Goal: Task Accomplishment & Management: Use online tool/utility

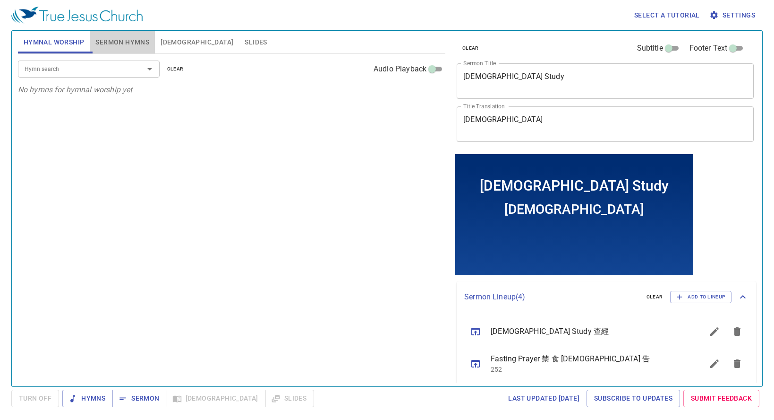
click at [123, 44] on span "Sermon Hymns" at bounding box center [122, 42] width 54 height 12
click at [550, 84] on textarea "Bible Study" at bounding box center [606, 81] width 284 height 18
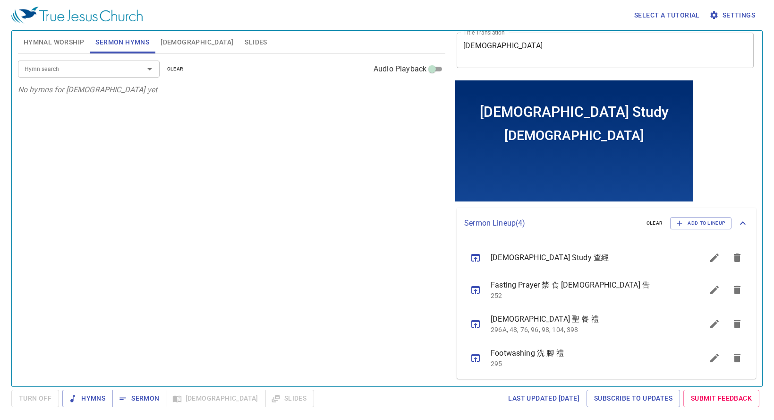
drag, startPoint x: 443, startPoint y: 62, endPoint x: 424, endPoint y: 60, distance: 19.0
click at [422, 60] on div "Hymnal Worship Sermon Hymns Bible Slides Hymn search Hymn search clear Audio Pl…" at bounding box center [387, 204] width 746 height 355
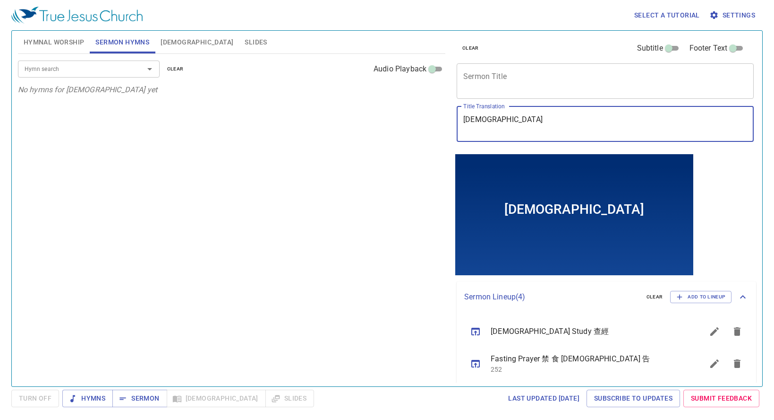
drag, startPoint x: 544, startPoint y: 117, endPoint x: 430, endPoint y: 122, distance: 114.5
click at [430, 122] on div "Hymnal Worship Sermon Hymns Bible Slides Hymn search Hymn search clear Audio Pl…" at bounding box center [387, 204] width 746 height 355
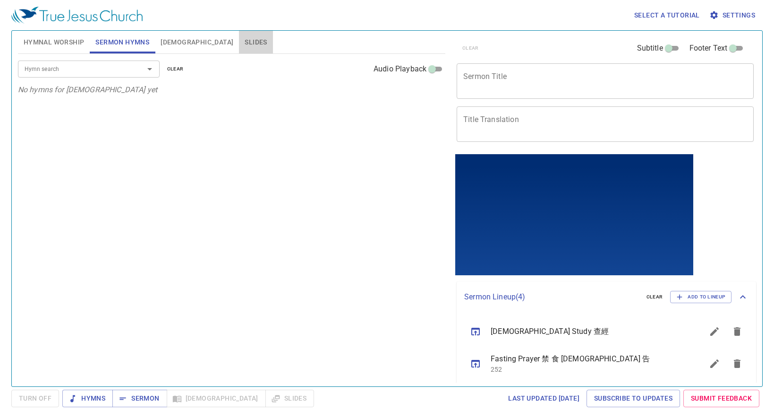
click at [239, 34] on button "Slides" at bounding box center [256, 42] width 34 height 23
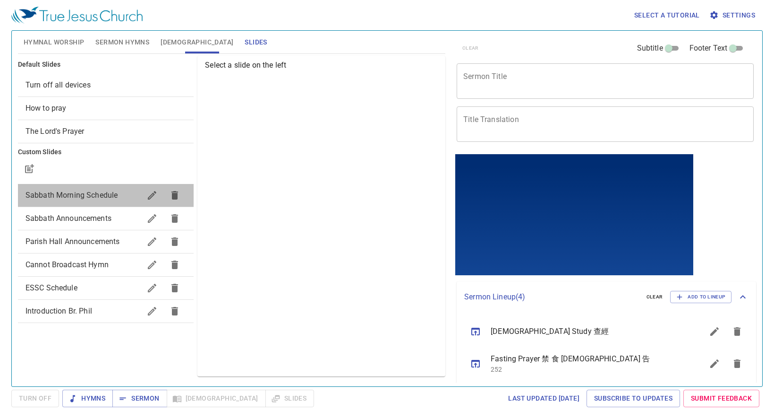
click at [90, 193] on span "Sabbath Morning Schedule" at bounding box center [72, 194] width 93 height 9
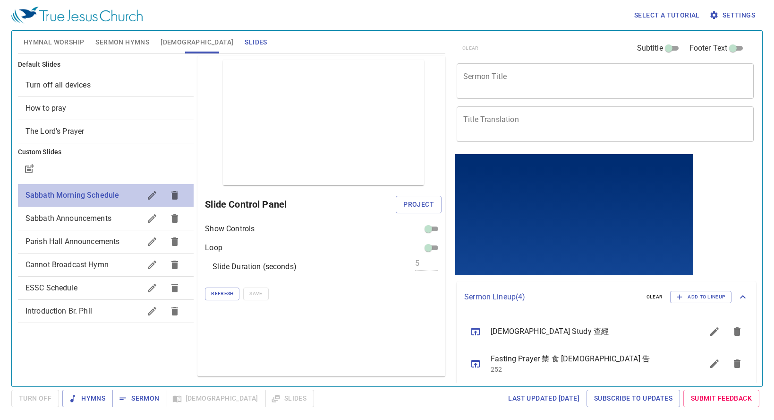
click at [131, 196] on span "Sabbath Morning Schedule" at bounding box center [84, 194] width 116 height 11
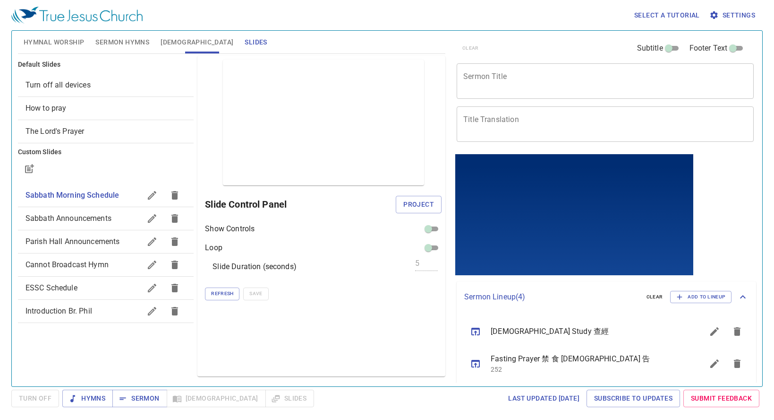
click at [98, 194] on span "Sabbath Morning Schedule" at bounding box center [73, 194] width 94 height 9
click at [97, 194] on span "Sabbath Morning Schedule" at bounding box center [73, 194] width 94 height 9
click at [99, 194] on span "Sabbath Morning Schedule" at bounding box center [73, 194] width 94 height 9
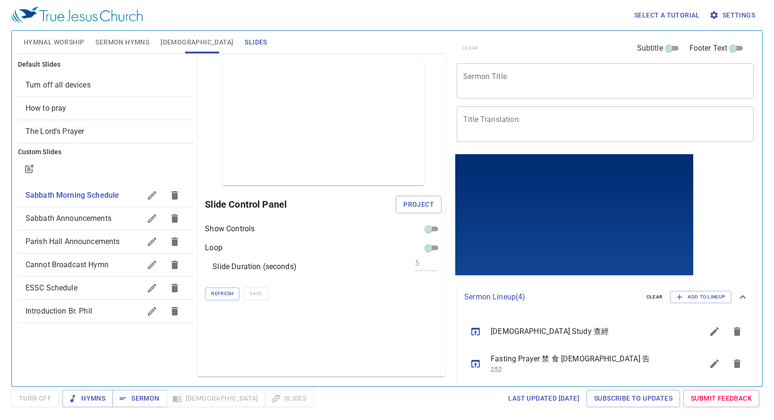
click at [103, 189] on div "Sabbath Morning Schedule" at bounding box center [106, 195] width 176 height 23
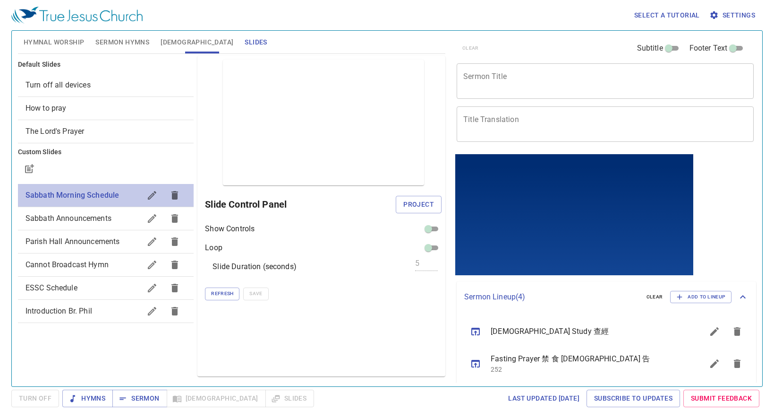
click at [103, 189] on div "Sabbath Morning Schedule" at bounding box center [106, 195] width 176 height 23
click at [106, 189] on div "Sabbath Morning Schedule" at bounding box center [106, 195] width 176 height 23
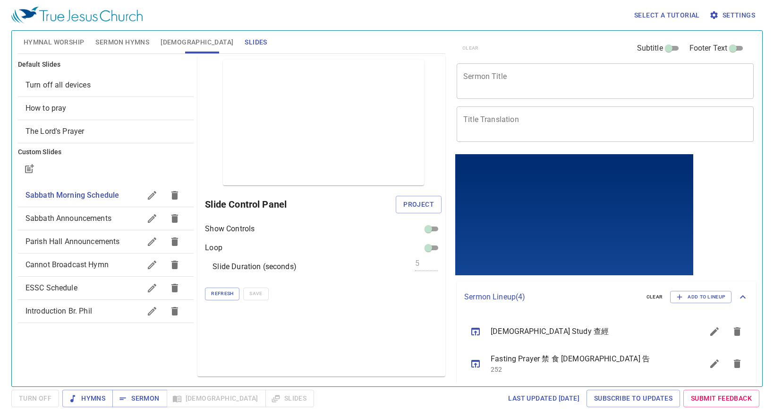
click at [115, 186] on div "Sabbath Morning Schedule" at bounding box center [106, 195] width 176 height 23
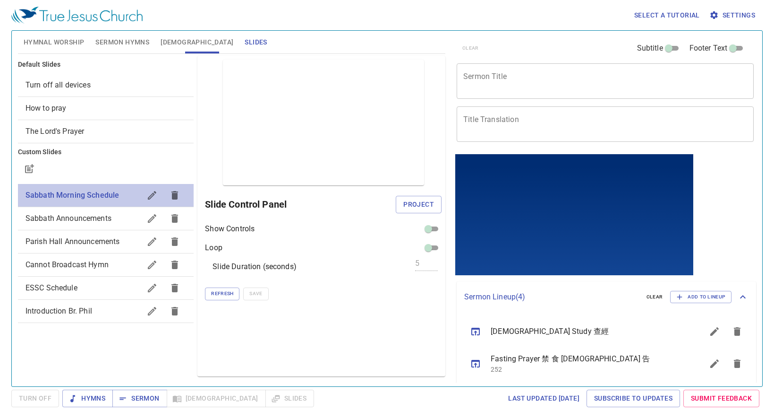
click at [110, 193] on span "Sabbath Morning Schedule" at bounding box center [73, 194] width 94 height 9
click at [112, 191] on span "Sabbath Morning Schedule" at bounding box center [73, 194] width 94 height 9
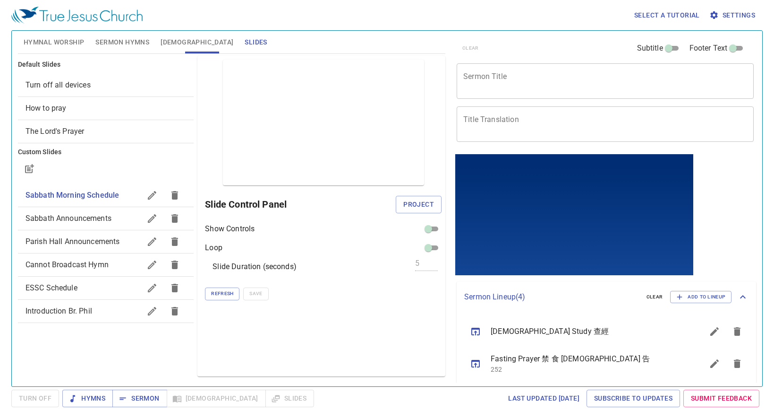
click at [113, 189] on div "Sabbath Morning Schedule" at bounding box center [106, 195] width 176 height 23
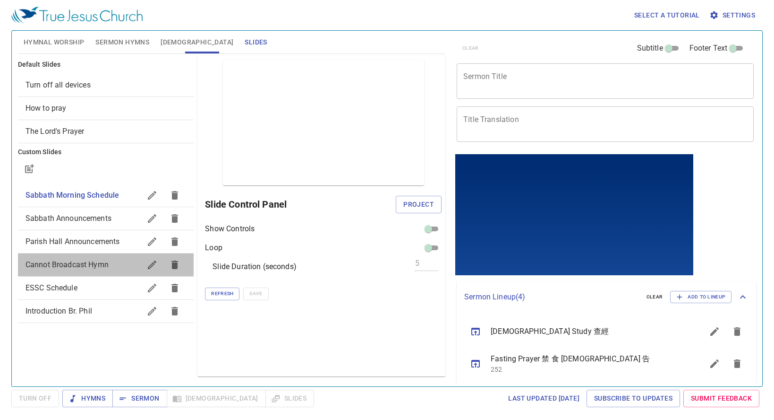
click at [84, 267] on span "Cannot Broadcast Hymn" at bounding box center [67, 264] width 83 height 9
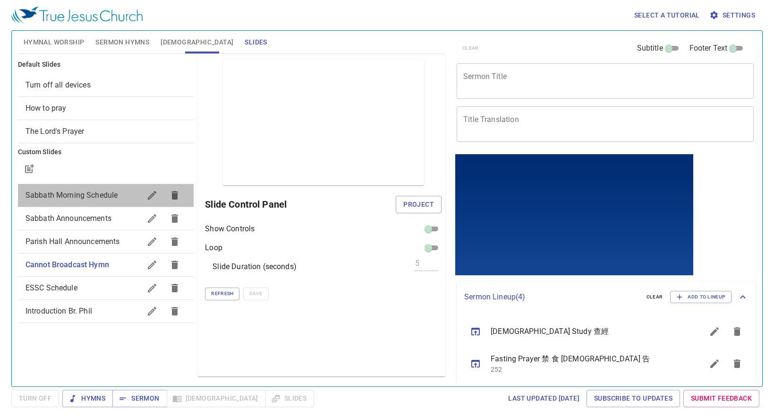
drag, startPoint x: 93, startPoint y: 196, endPoint x: 249, endPoint y: 187, distance: 156.6
click at [249, 187] on div "Default Slides Turn off all devices How to pray The Lord's Prayer Custom Slides…" at bounding box center [231, 216] width 431 height 324
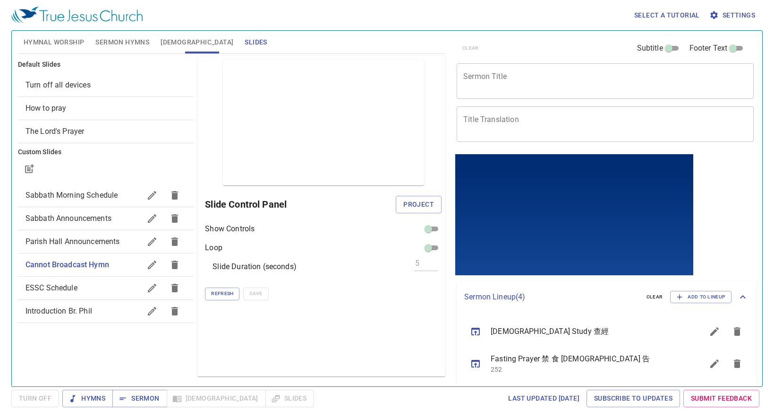
click at [101, 191] on span "Sabbath Morning Schedule" at bounding box center [72, 194] width 93 height 9
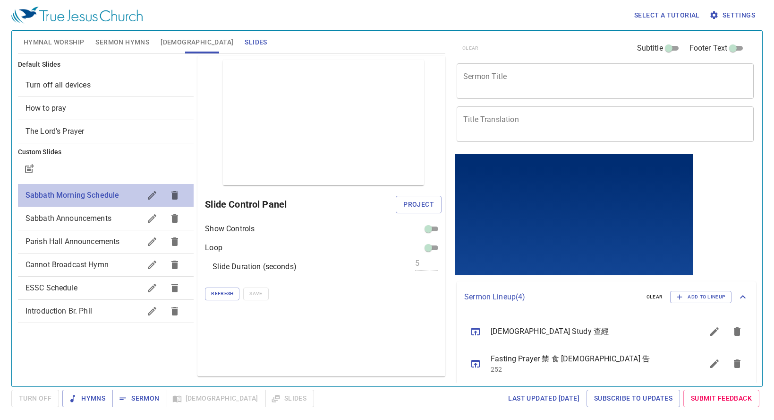
click at [90, 194] on span "Sabbath Morning Schedule" at bounding box center [73, 194] width 94 height 9
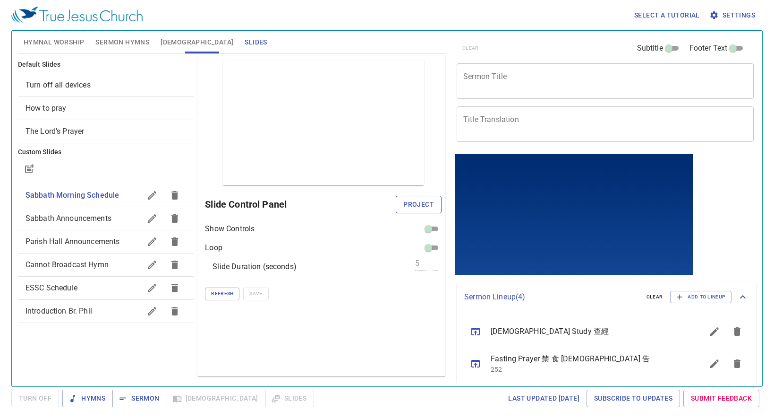
click at [410, 199] on span "Project" at bounding box center [419, 204] width 31 height 12
click at [122, 48] on button "Sermon Hymns" at bounding box center [122, 42] width 65 height 23
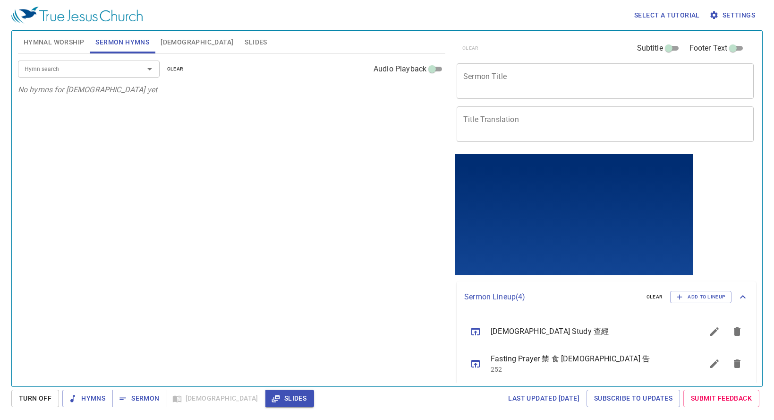
click at [567, 208] on div at bounding box center [575, 190] width 238 height 60
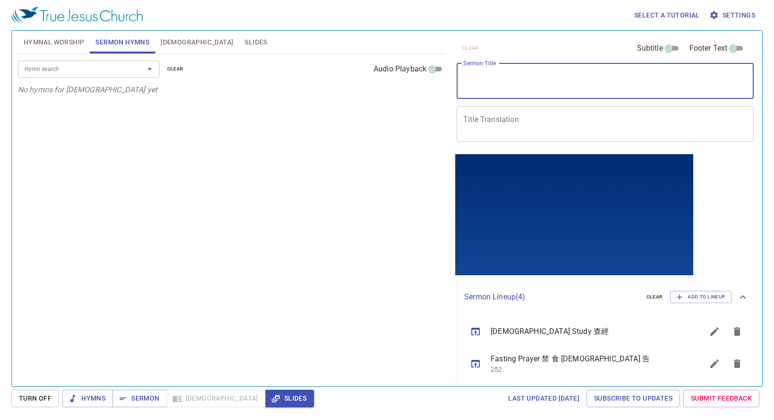
click at [553, 84] on textarea "Sermon Title" at bounding box center [606, 81] width 284 height 18
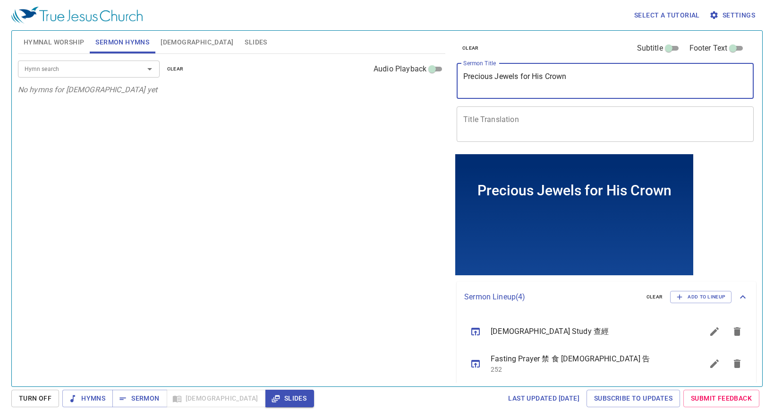
type textarea "Precious Jewels for His Crown"
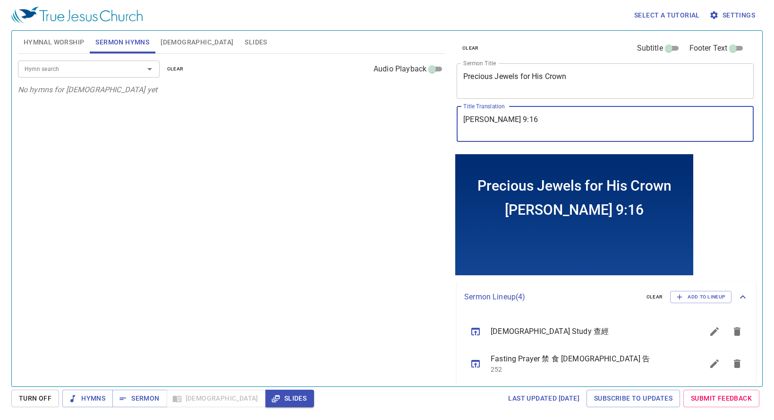
type textarea "Zech 9:16"
click at [105, 68] on input "Hymn search" at bounding box center [75, 68] width 108 height 11
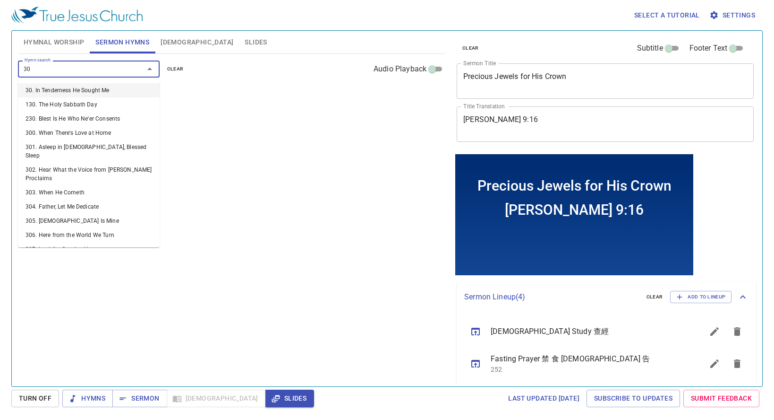
type input "303"
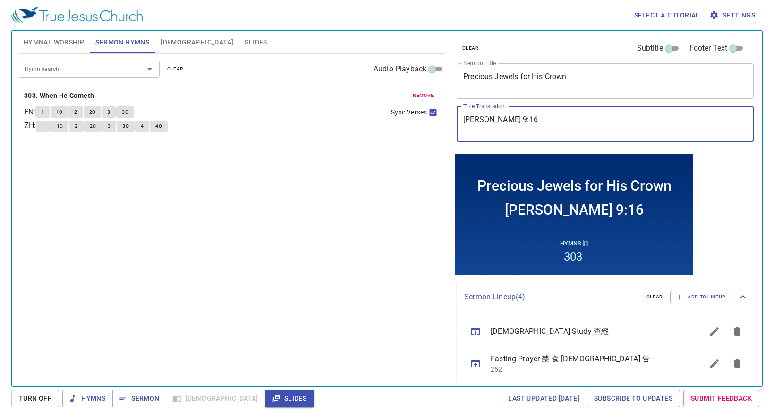
drag, startPoint x: 508, startPoint y: 120, endPoint x: 440, endPoint y: 118, distance: 68.1
click at [440, 118] on div "Hymnal Worship Sermon Hymns Bible Slides Hymn search Hymn search clear Audio Pl…" at bounding box center [387, 204] width 746 height 355
click at [132, 71] on div at bounding box center [143, 68] width 25 height 13
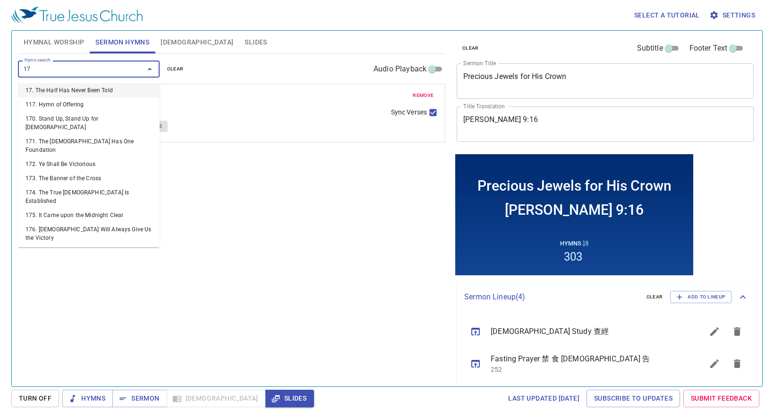
type input "173"
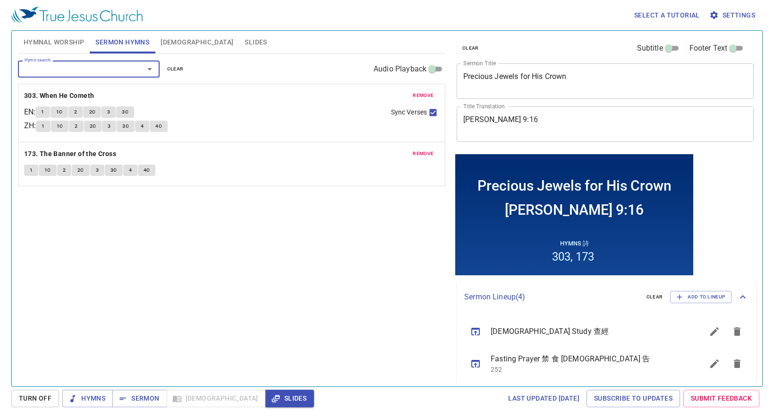
click at [61, 54] on div "Hymnal Worship Sermon Hymns Bible Slides Hymn search Hymn search clear Audio Pl…" at bounding box center [231, 204] width 435 height 355
click at [66, 42] on span "Hymnal Worship" at bounding box center [54, 42] width 61 height 12
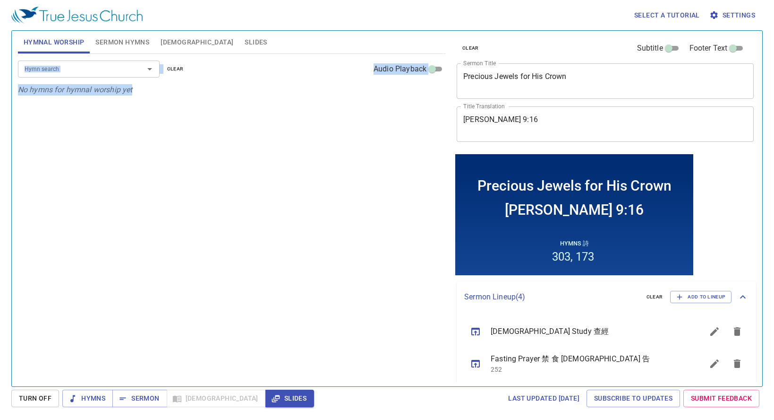
click at [202, 139] on div "Hymn search Hymn search clear Audio Playback No hymns for hymnal worship yet" at bounding box center [232, 216] width 428 height 324
click at [336, 68] on div "Hymn search Hymn search clear Audio Playback" at bounding box center [232, 69] width 428 height 30
drag, startPoint x: 361, startPoint y: 51, endPoint x: 372, endPoint y: 61, distance: 15.0
click at [365, 53] on div "Hymnal Worship Sermon Hymns Bible Slides" at bounding box center [232, 42] width 428 height 23
drag, startPoint x: 93, startPoint y: 74, endPoint x: 86, endPoint y: 71, distance: 7.2
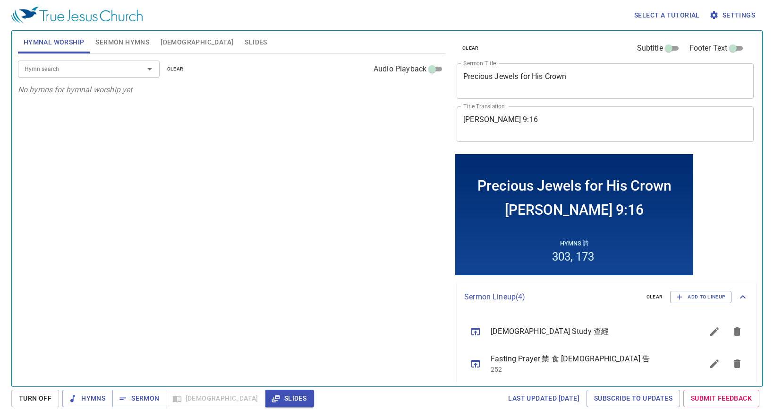
click at [87, 73] on input "Hymn search" at bounding box center [75, 68] width 108 height 11
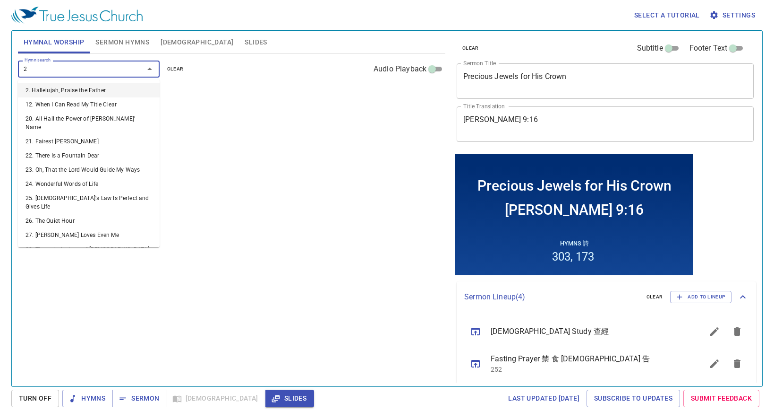
type input "21"
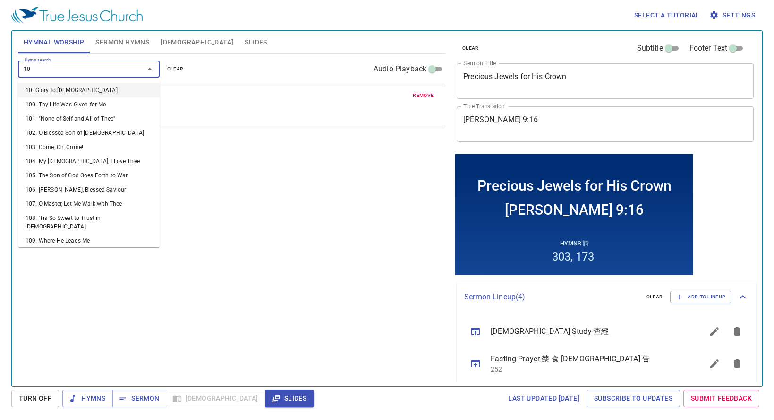
type input "108"
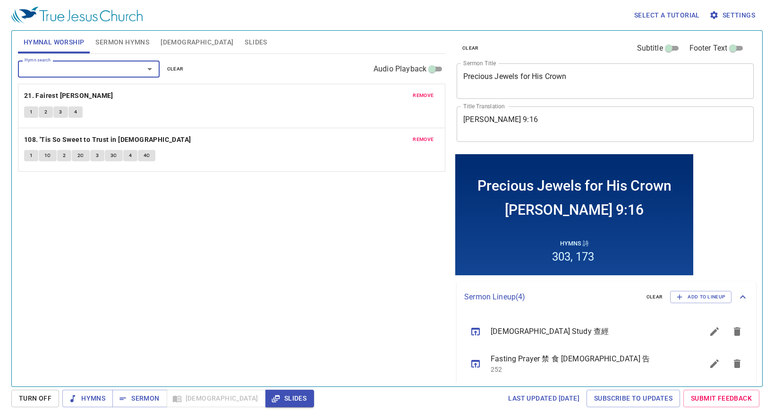
click at [504, 133] on textarea "Zech 9:16" at bounding box center [606, 124] width 284 height 18
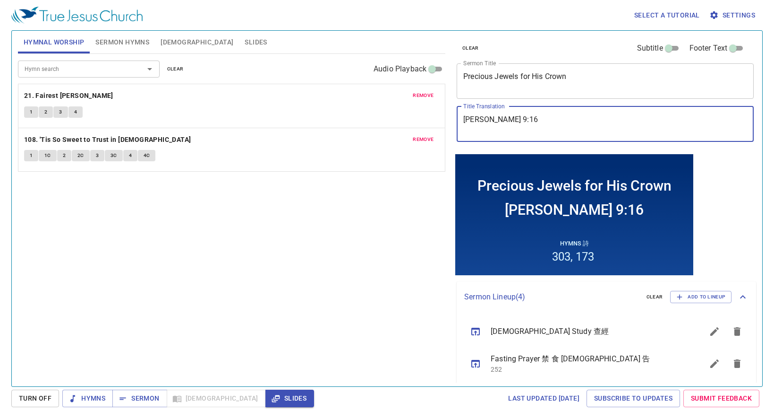
paste textarea "冠 冕 上 的 寶 石"
click at [81, 69] on input "Hymn search" at bounding box center [75, 68] width 108 height 11
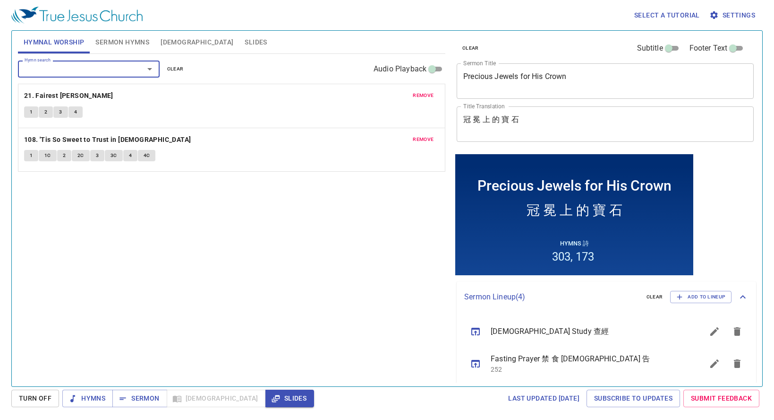
click at [458, 124] on div "冠 冕 上 的 寶 石 x Title Translation" at bounding box center [605, 123] width 297 height 35
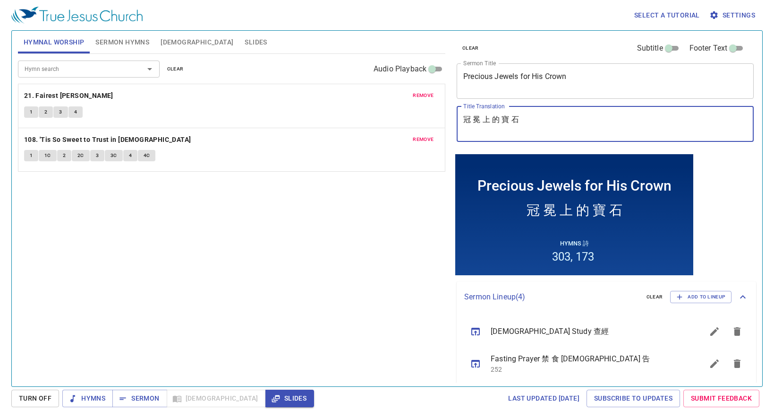
click at [461, 118] on div "冠 冕 上 的 寶 石 x Title Translation" at bounding box center [605, 123] width 297 height 35
click at [461, 117] on div "冠 冕 上 的 寶 石 x Title Translation" at bounding box center [605, 123] width 297 height 35
click at [467, 118] on textarea "冠 冕 上 的 寶 石" at bounding box center [606, 124] width 284 height 18
type textarea "冠 冕 上 的 寶 石"
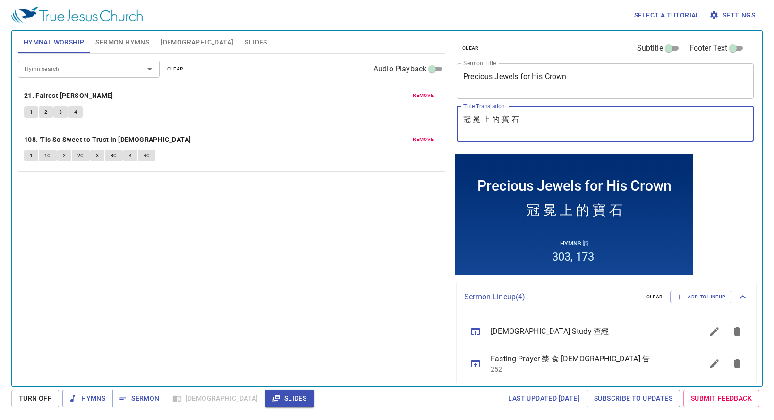
click at [462, 114] on div "冠 冕 上 的 寶 石 x Title Translation" at bounding box center [605, 123] width 297 height 35
click at [466, 120] on textarea "冠 冕 上 的 寶 石" at bounding box center [606, 124] width 284 height 18
click at [116, 74] on div "Hymn search" at bounding box center [89, 68] width 142 height 17
click at [119, 67] on input "Hymn search" at bounding box center [75, 68] width 108 height 11
click at [96, 69] on input "Hymn search" at bounding box center [75, 68] width 108 height 11
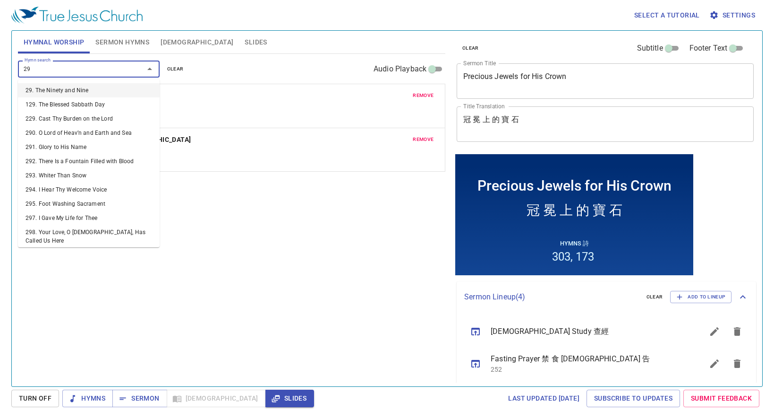
type input "294"
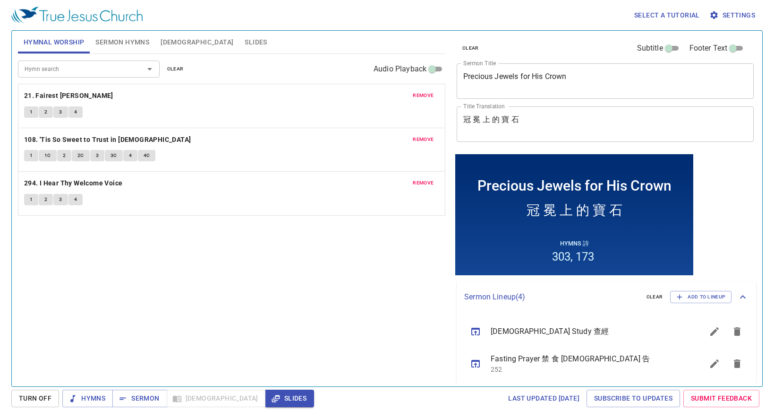
click at [459, 124] on div "冠 冕 上 的 寶 石 x Title Translation" at bounding box center [605, 123] width 297 height 35
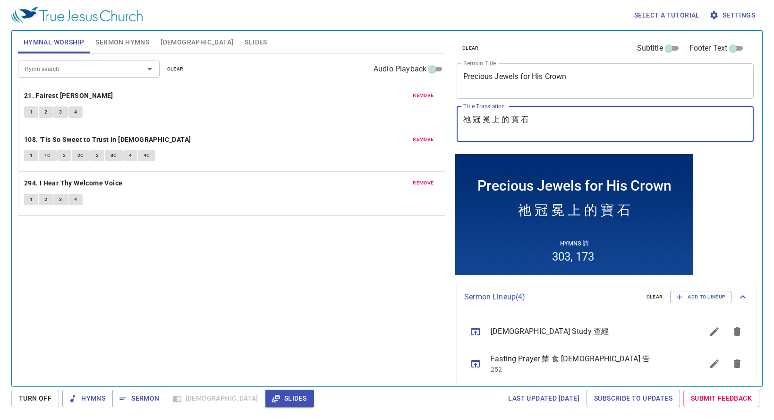
type textarea "祂 冠 冕 上 的 寶 石"
drag, startPoint x: 301, startPoint y: 274, endPoint x: 350, endPoint y: 1, distance: 276.9
click at [308, 265] on div "Hymn search Hymn search clear Audio Playback remove 21. Fairest Lord Jesus 1 2 …" at bounding box center [232, 216] width 428 height 324
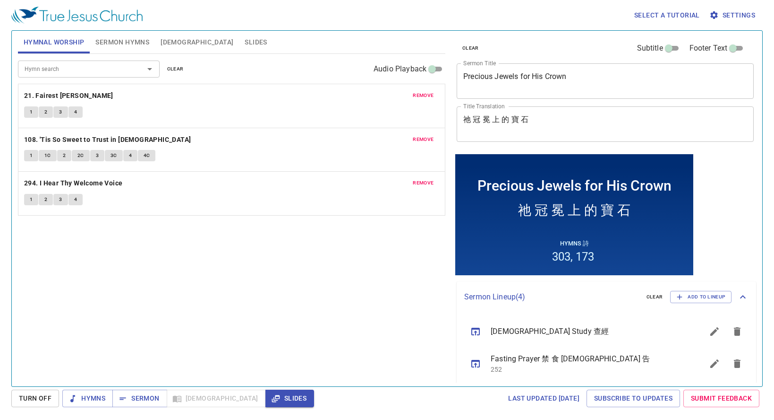
click at [110, 70] on input "Hymn search" at bounding box center [75, 68] width 108 height 11
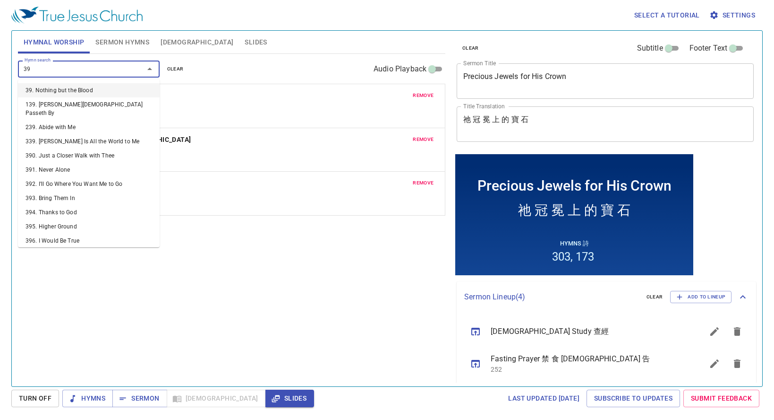
type input "399"
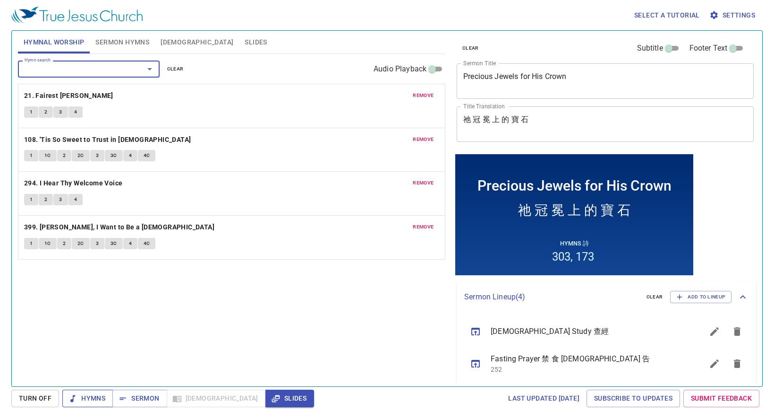
click at [97, 393] on span "Hymns" at bounding box center [87, 398] width 35 height 12
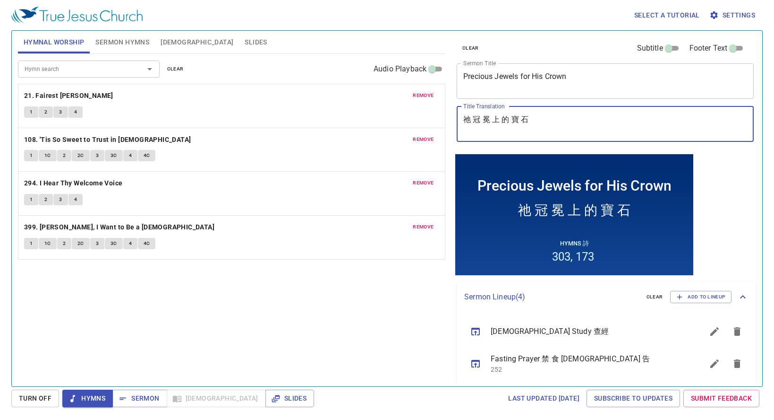
drag, startPoint x: 473, startPoint y: 117, endPoint x: 448, endPoint y: 117, distance: 24.6
click at [448, 117] on div "Hymnal Worship Sermon Hymns Bible Slides Hymn search Hymn search clear Audio Pl…" at bounding box center [387, 204] width 746 height 355
type textarea "冠 冕 上 的 寶 石"
click at [308, 334] on div "Hymn search Hymn search clear Audio Playback remove 21. Fairest Lord Jesus 1 2 …" at bounding box center [232, 216] width 428 height 324
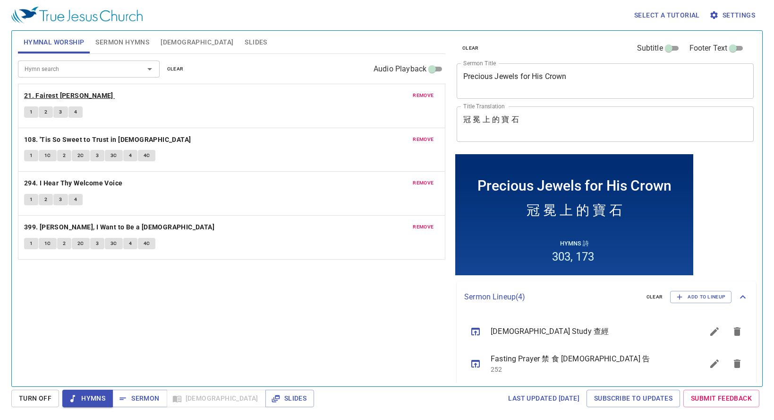
click at [87, 94] on b "21. Fairest Lord Jesus" at bounding box center [68, 96] width 89 height 12
click at [115, 139] on b "108. 'Tis So Sweet to Trust in Jesus" at bounding box center [107, 140] width 167 height 12
click at [420, 90] on button "remove" at bounding box center [423, 95] width 32 height 11
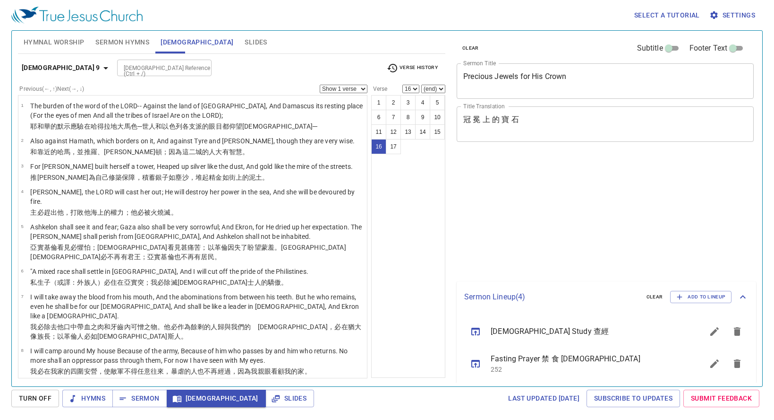
select select "16"
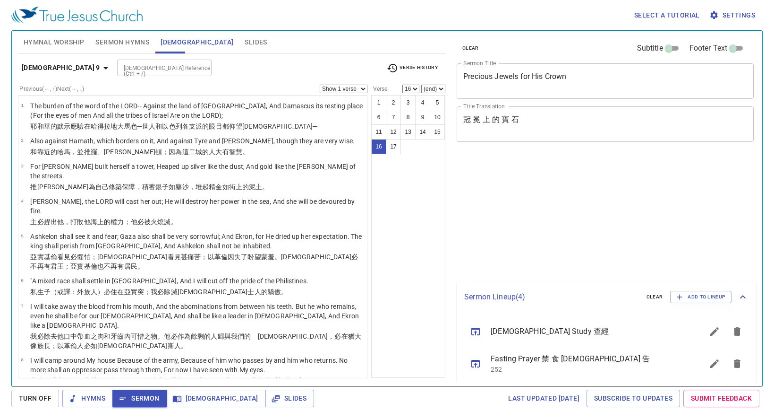
select select "16"
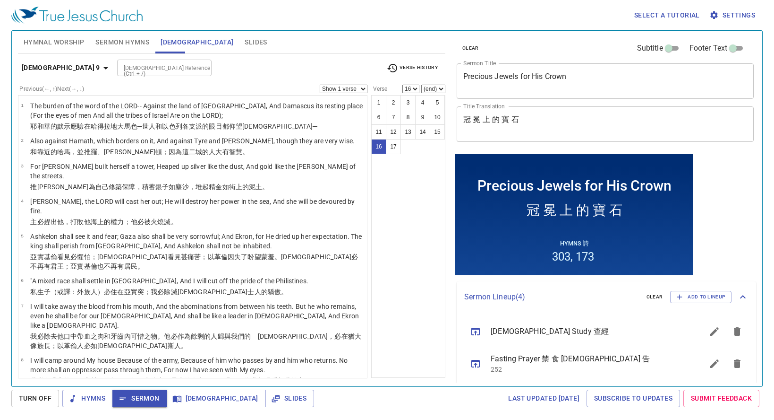
scroll to position [339, 0]
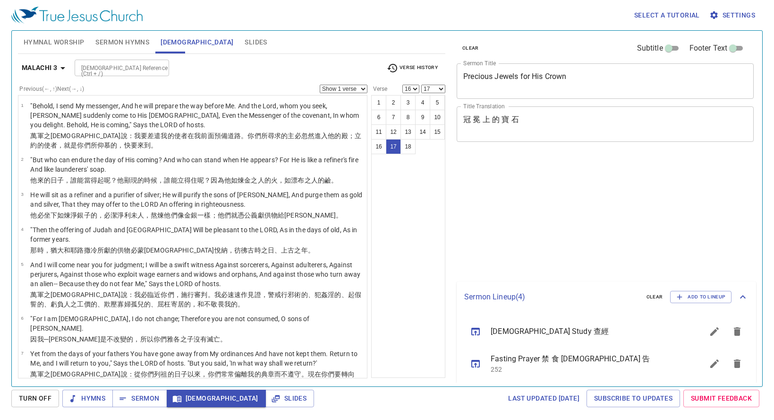
select select "16"
select select "17"
select select "16"
select select "17"
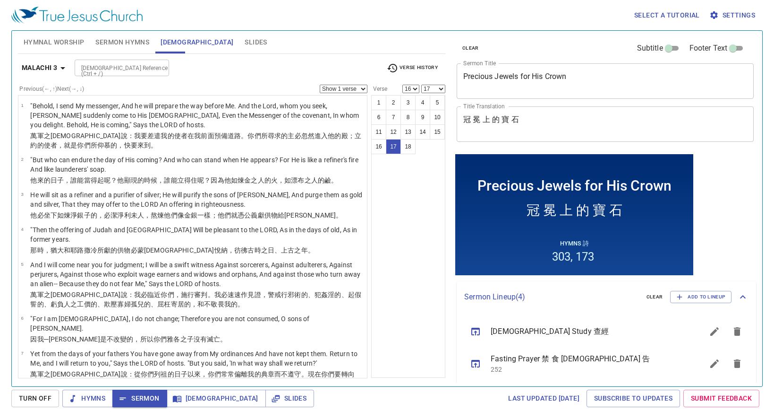
scroll to position [402, 0]
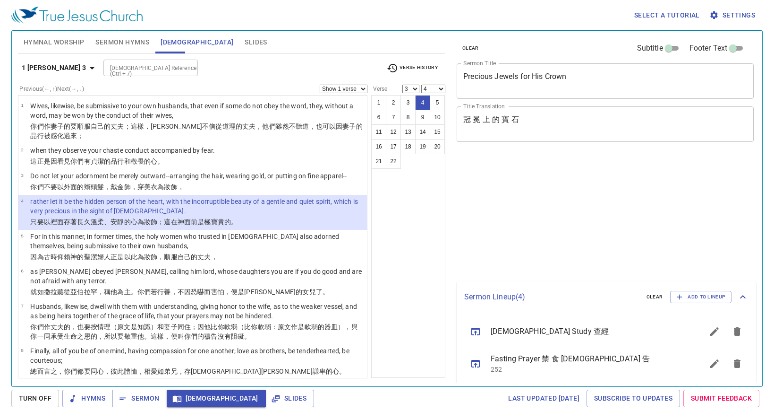
select select "3"
select select "4"
select select "3"
select select "4"
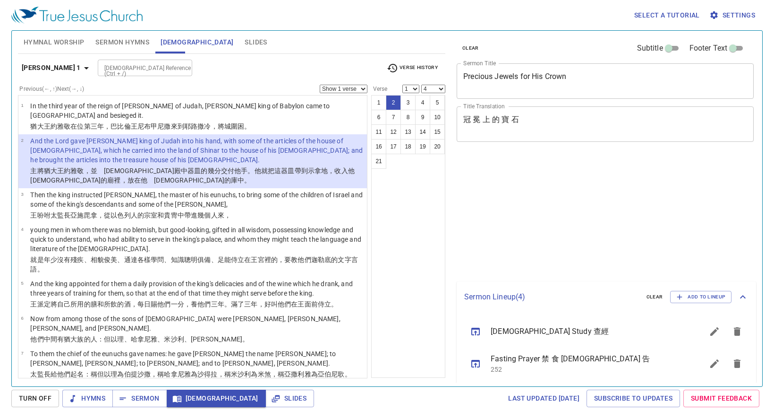
select select "4"
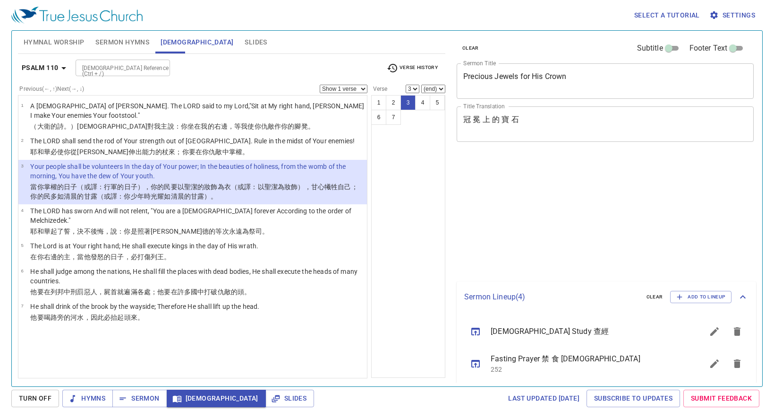
select select "3"
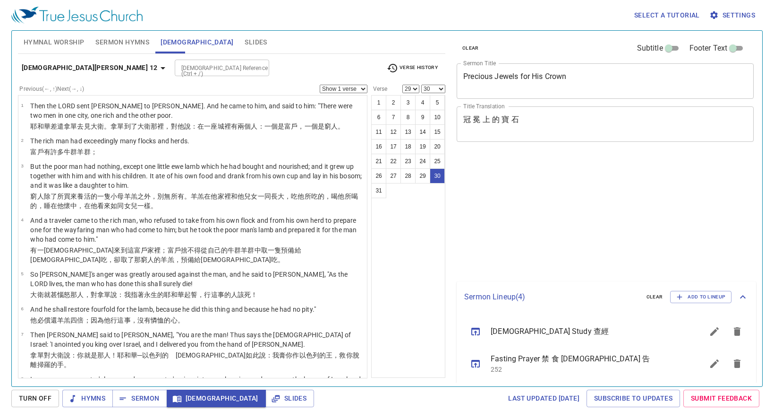
select select "29"
select select "30"
select select "29"
select select "30"
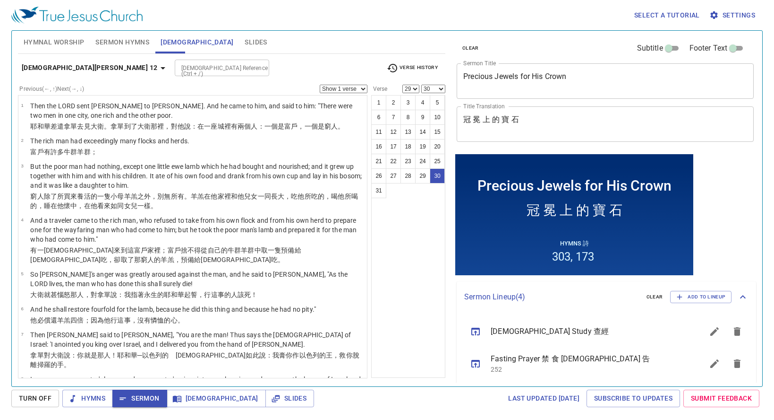
scroll to position [886, 0]
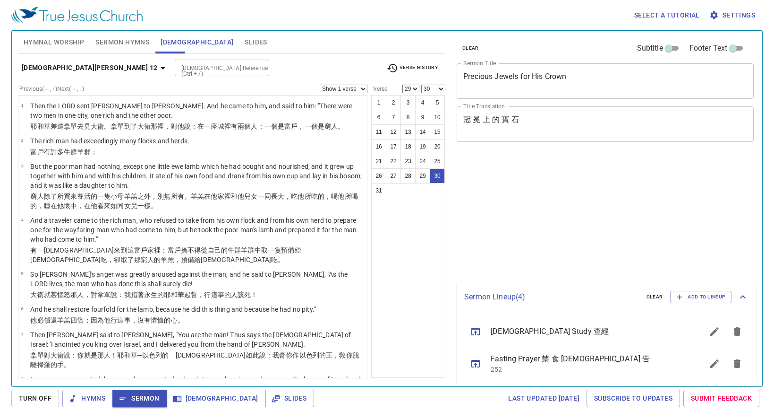
select select "29"
select select "30"
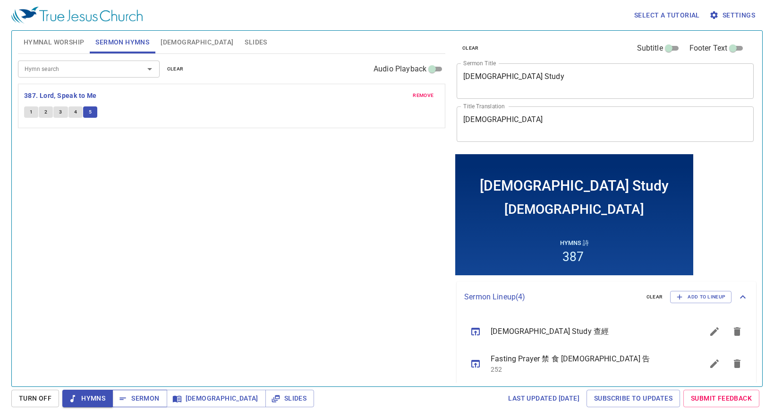
click at [146, 398] on span "Sermon" at bounding box center [139, 398] width 39 height 12
click at [152, 401] on span "Sermon" at bounding box center [139, 398] width 39 height 12
click at [132, 391] on button "Sermon" at bounding box center [139, 397] width 54 height 17
click at [136, 396] on span "Sermon" at bounding box center [139, 398] width 39 height 12
